Goal: Task Accomplishment & Management: Complete application form

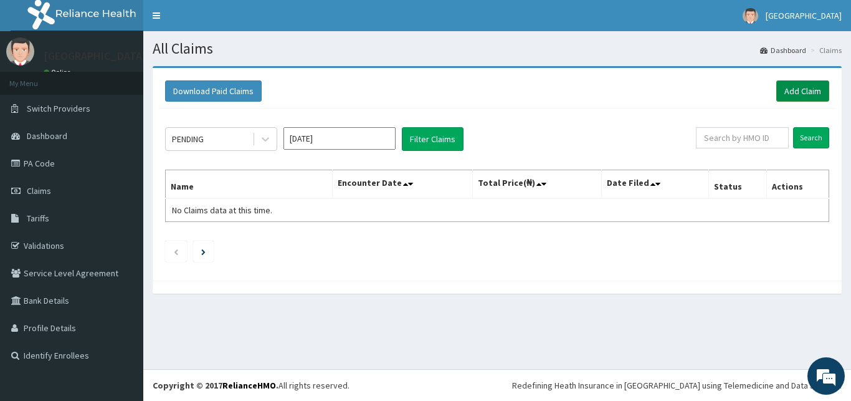
click at [803, 82] on link "Add Claim" at bounding box center [803, 90] width 53 height 21
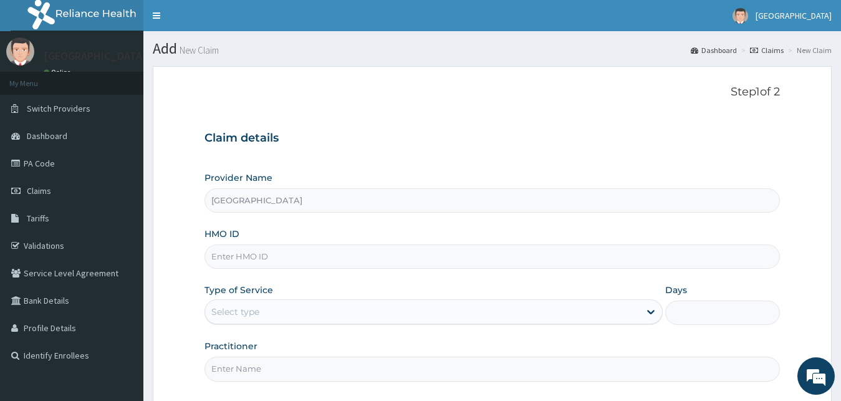
paste input "DAF/10001/E"
click at [223, 262] on input "DAF/10001/E" at bounding box center [492, 256] width 576 height 24
type input "DAF/10001/E"
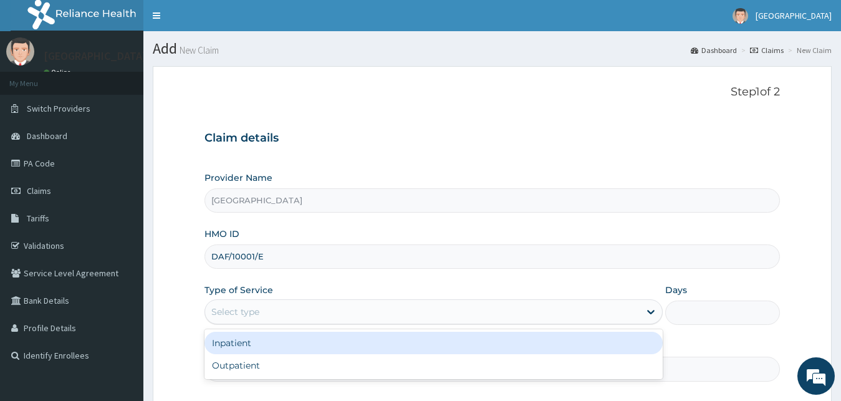
drag, startPoint x: 267, startPoint y: 307, endPoint x: 277, endPoint y: 353, distance: 46.6
click at [268, 322] on div "Select type" at bounding box center [422, 312] width 435 height 20
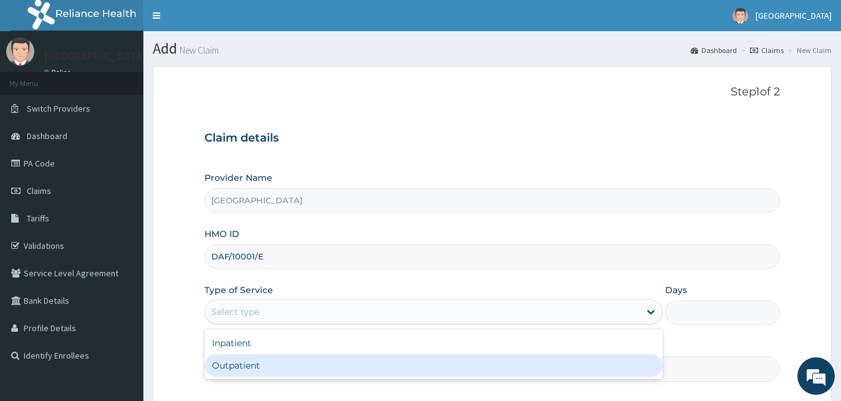
click at [277, 362] on div "Outpatient" at bounding box center [433, 365] width 459 height 22
type input "1"
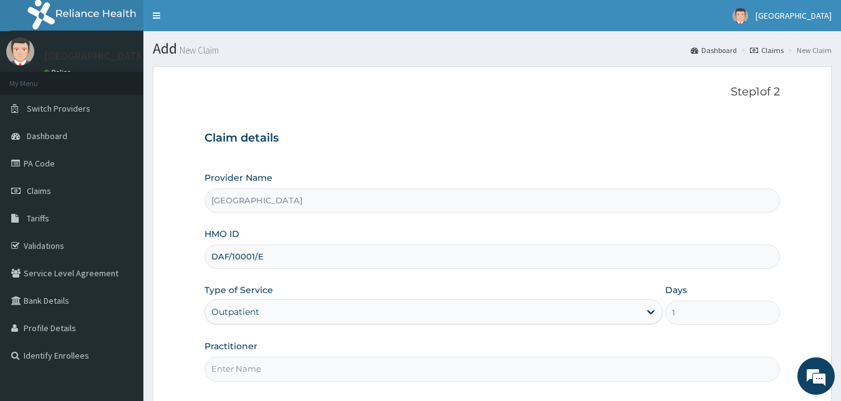
scroll to position [117, 0]
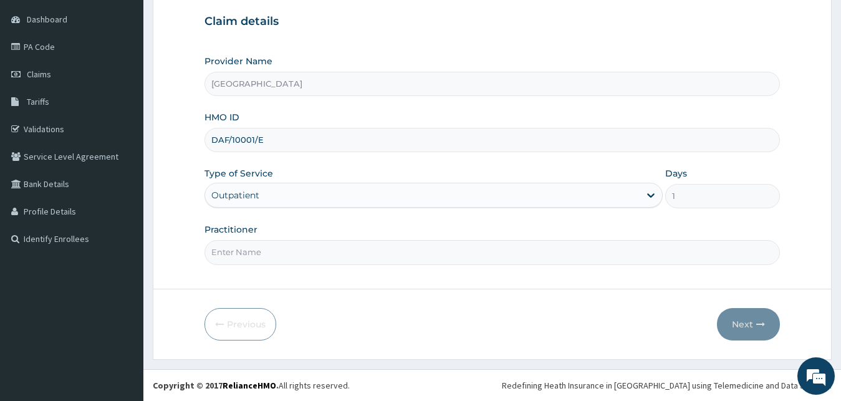
click at [244, 251] on input "Practitioner" at bounding box center [492, 252] width 576 height 24
type input "[PERSON_NAME]"
click at [752, 316] on button "Next" at bounding box center [748, 324] width 63 height 32
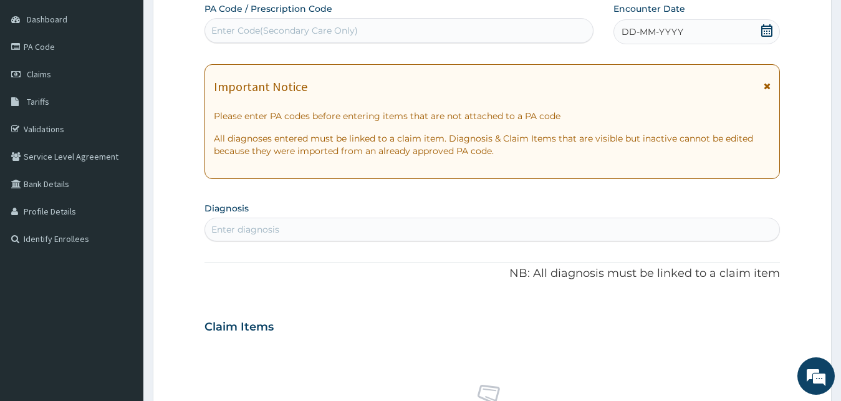
drag, startPoint x: 691, startPoint y: 23, endPoint x: 610, endPoint y: 49, distance: 85.2
click at [691, 23] on div "DD-MM-YYYY" at bounding box center [696, 31] width 167 height 25
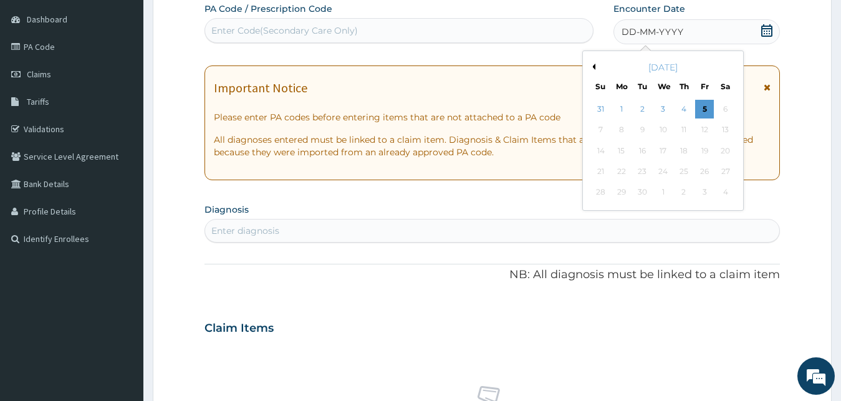
drag, startPoint x: 590, startPoint y: 65, endPoint x: 606, endPoint y: 92, distance: 31.9
click at [590, 67] on button "Previous Month" at bounding box center [592, 67] width 6 height 6
click at [614, 158] on div "11" at bounding box center [621, 150] width 19 height 19
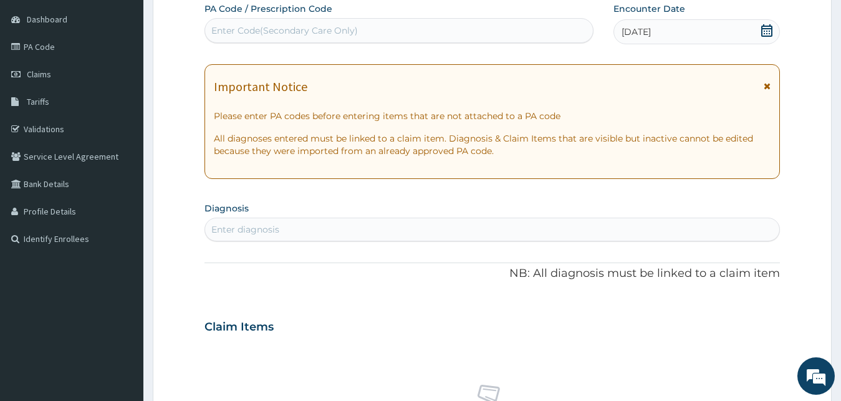
click at [421, 223] on div "Enter diagnosis" at bounding box center [492, 229] width 575 height 20
type input "MALAR"
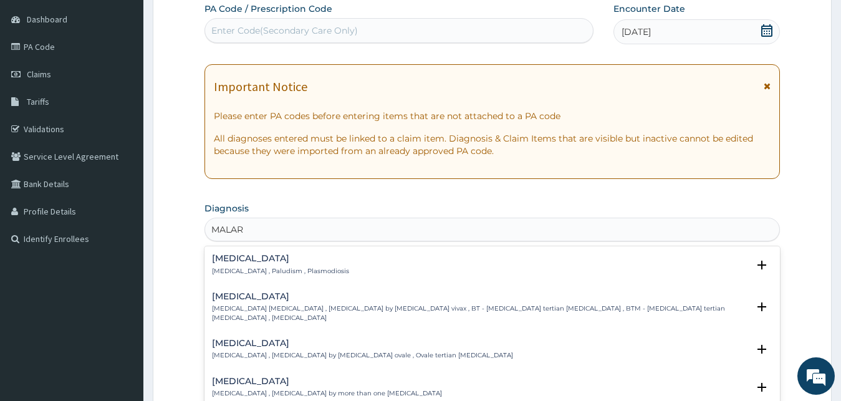
click at [312, 256] on h4 "[MEDICAL_DATA]" at bounding box center [280, 258] width 137 height 9
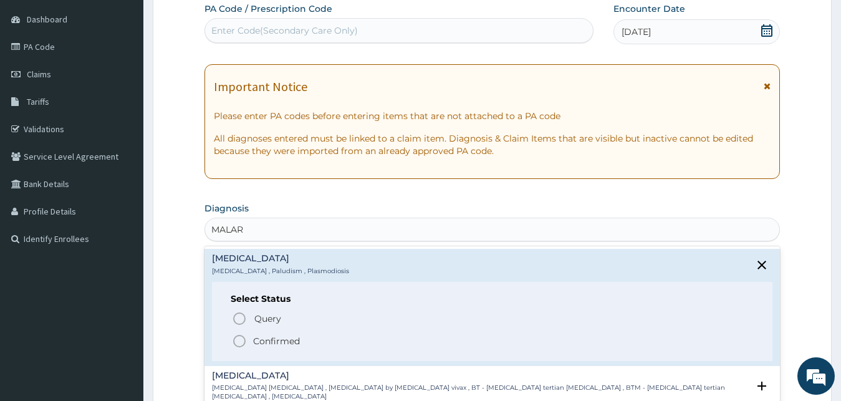
click at [290, 342] on p "Confirmed" at bounding box center [276, 341] width 47 height 12
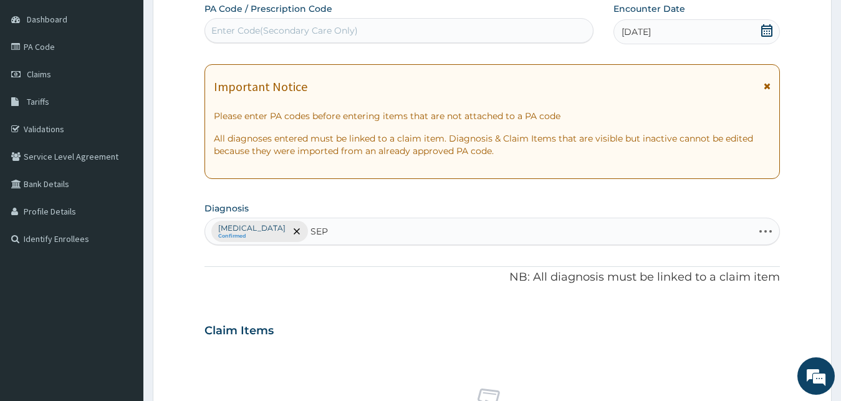
type input "SEPS"
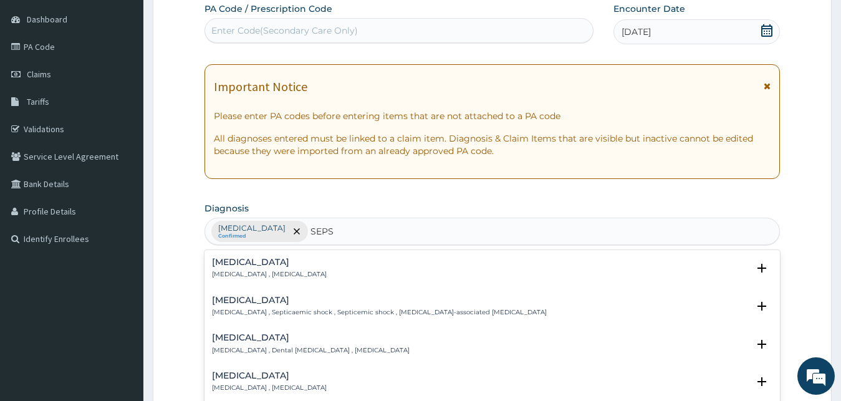
click at [283, 267] on div "[MEDICAL_DATA] [MEDICAL_DATA] , [MEDICAL_DATA]" at bounding box center [269, 268] width 115 height 22
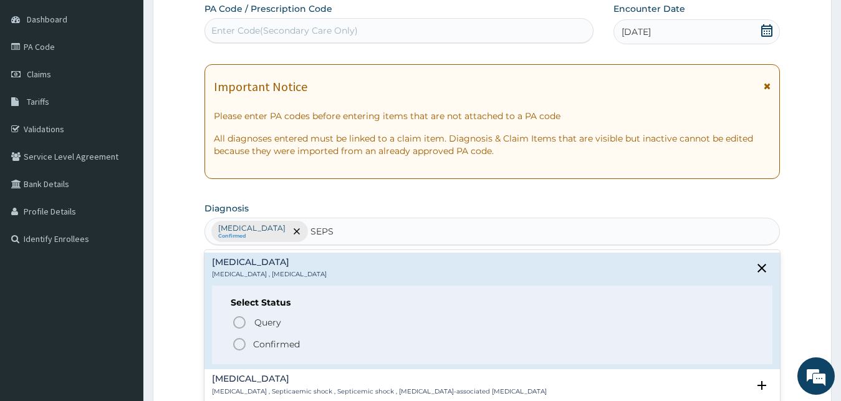
click at [281, 342] on p "Confirmed" at bounding box center [276, 344] width 47 height 12
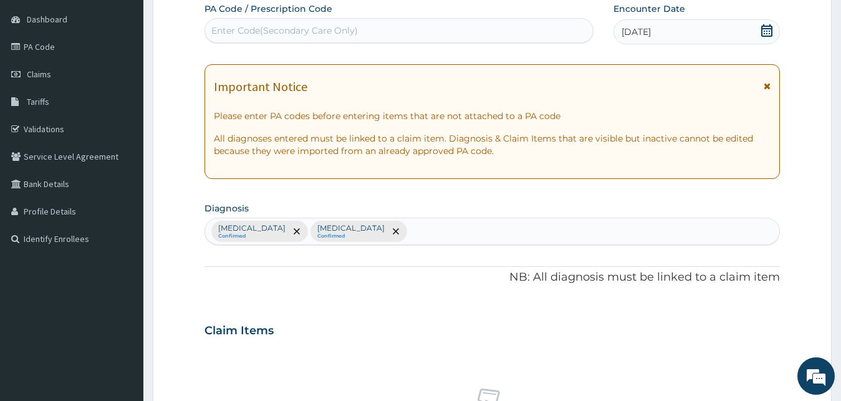
scroll to position [434, 0]
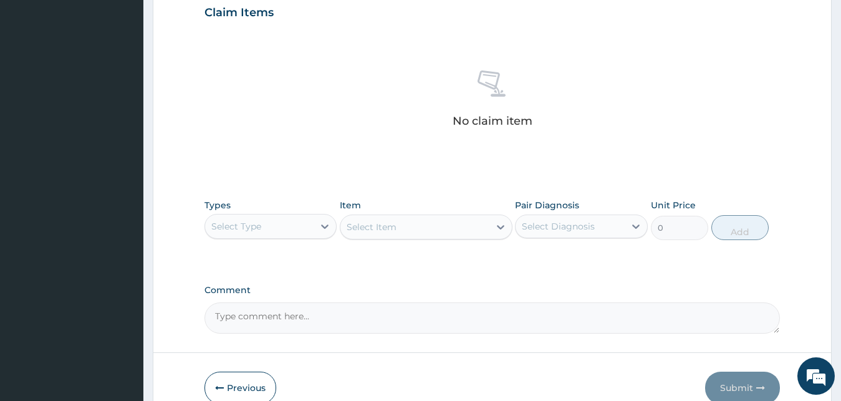
click at [297, 226] on div "Select Type" at bounding box center [259, 226] width 109 height 20
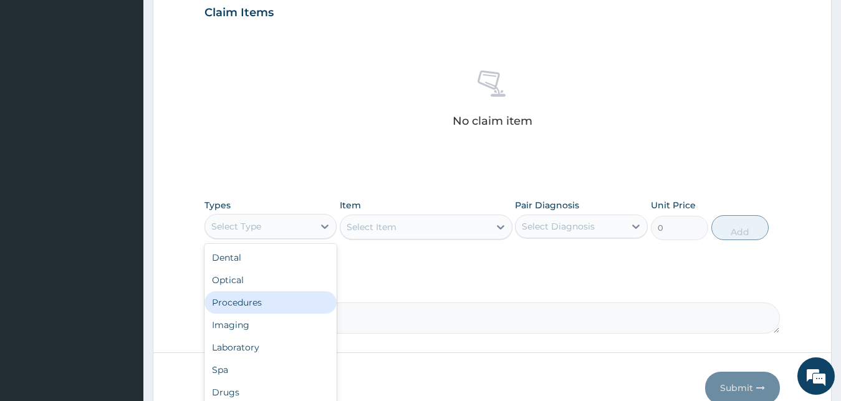
click at [292, 297] on div "Procedures" at bounding box center [270, 302] width 133 height 22
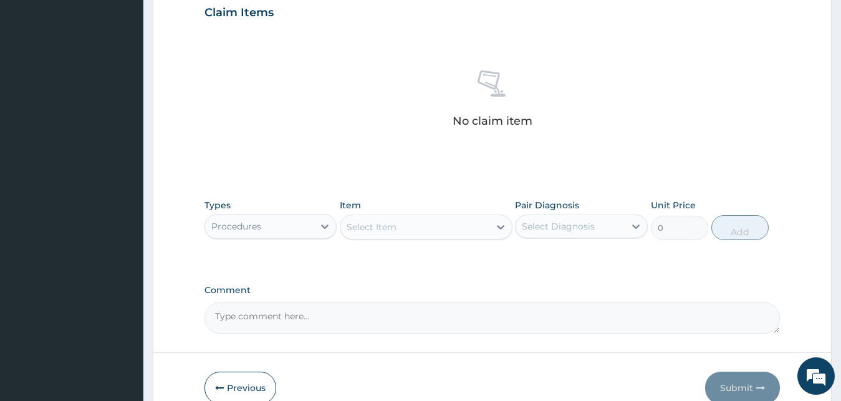
click at [446, 224] on div "Select Item" at bounding box center [414, 227] width 149 height 20
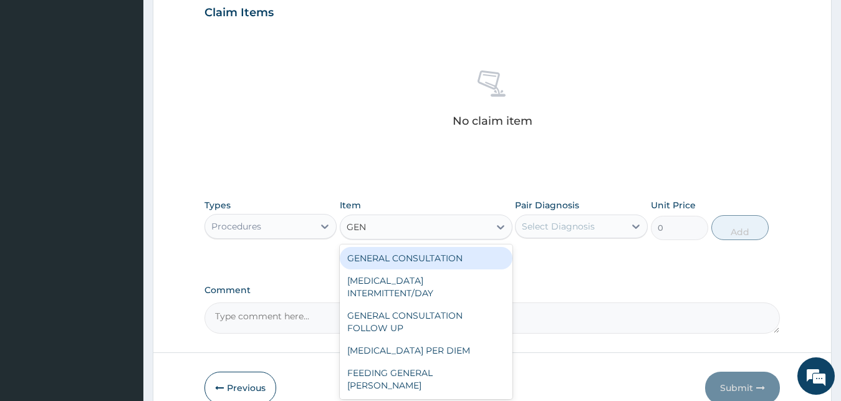
type input "GENE"
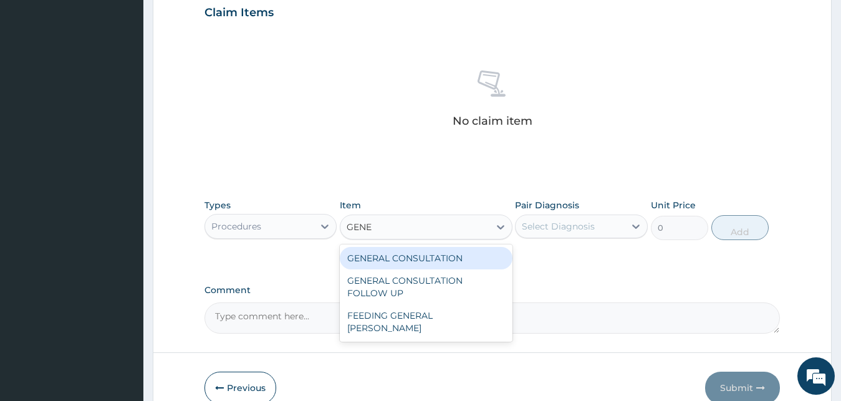
click at [450, 252] on div "GENERAL CONSULTATION" at bounding box center [426, 258] width 173 height 22
type input "2500"
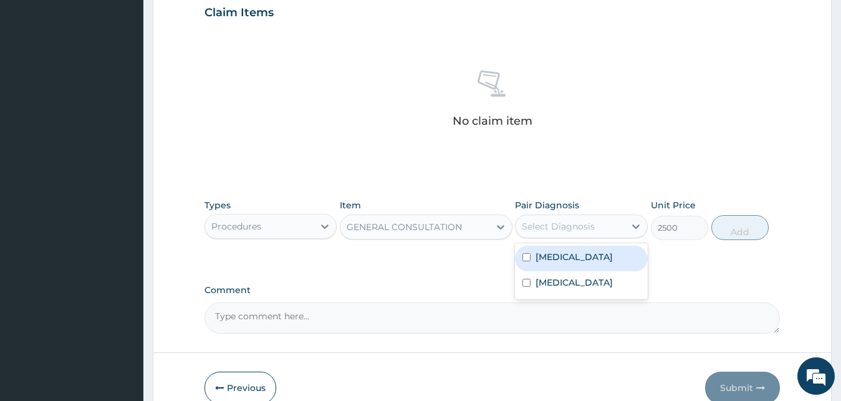
click at [569, 218] on div "Select Diagnosis" at bounding box center [569, 226] width 109 height 20
click at [576, 245] on div "Types Procedures Item GENERAL CONSULTATION Pair Diagnosis option [MEDICAL_DATA]…" at bounding box center [492, 220] width 576 height 54
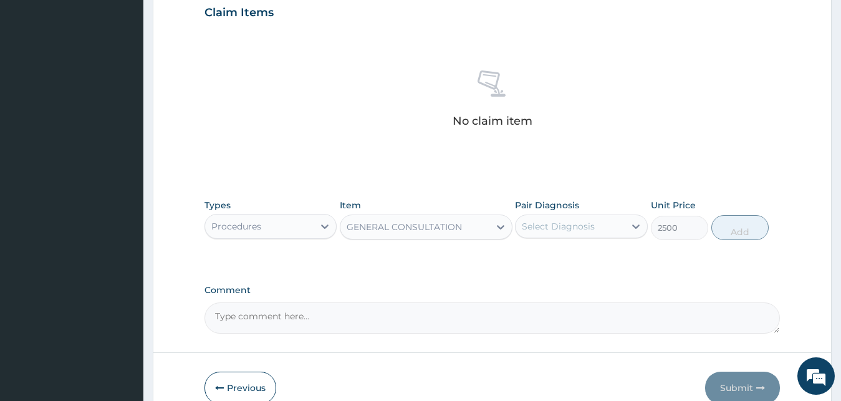
click at [573, 222] on div "Select Diagnosis" at bounding box center [558, 226] width 73 height 12
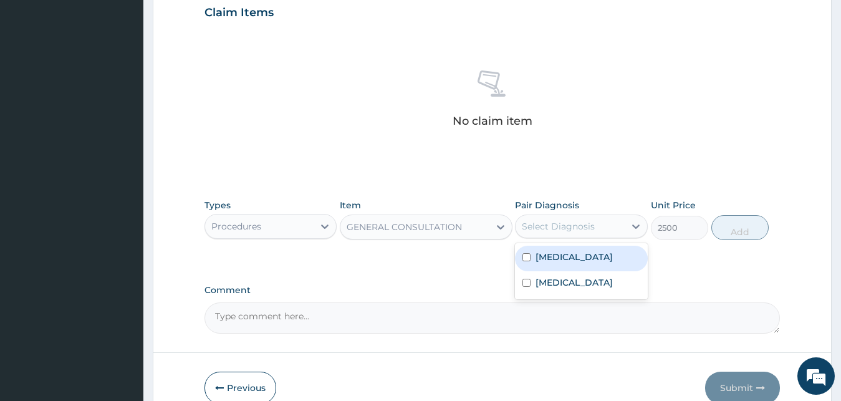
drag, startPoint x: 577, startPoint y: 255, endPoint x: 577, endPoint y: 273, distance: 18.1
click at [577, 258] on div "[MEDICAL_DATA]" at bounding box center [581, 259] width 133 height 26
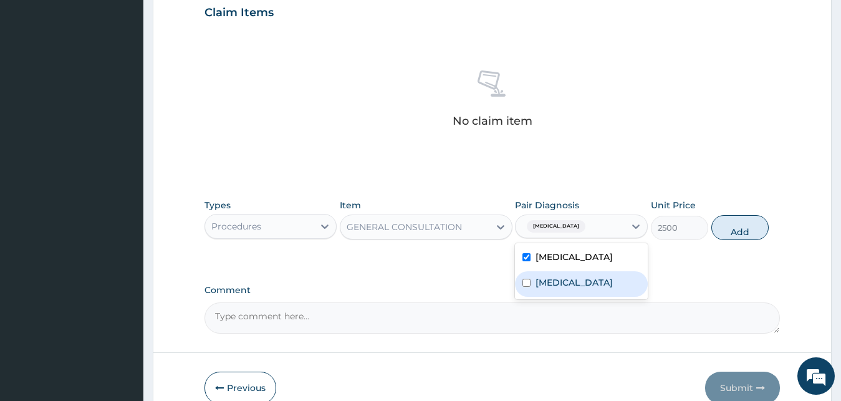
checkbox input "true"
click at [575, 285] on div "[MEDICAL_DATA]" at bounding box center [581, 284] width 133 height 26
checkbox input "true"
click at [764, 224] on button "Add" at bounding box center [739, 227] width 57 height 25
type input "0"
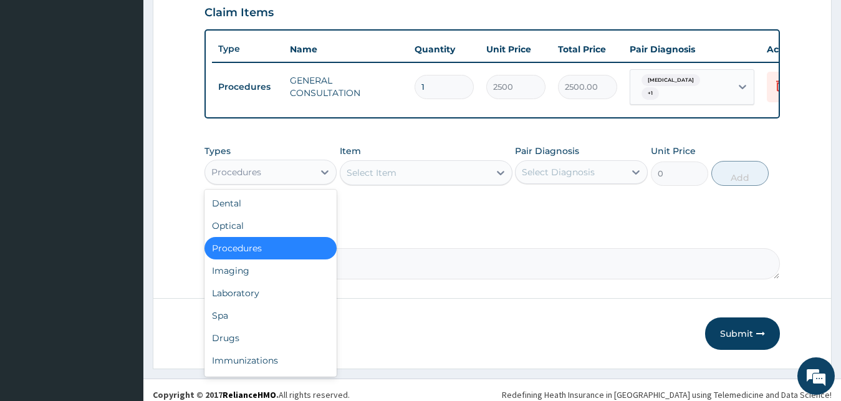
click at [269, 178] on div "Procedures" at bounding box center [259, 172] width 109 height 20
click at [268, 295] on div "Laboratory" at bounding box center [270, 293] width 133 height 22
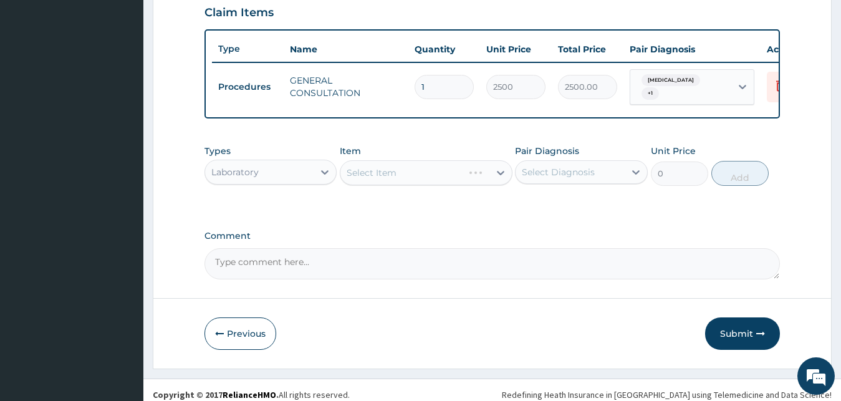
drag, startPoint x: 347, startPoint y: 186, endPoint x: 361, endPoint y: 176, distance: 17.5
click at [351, 182] on div "Select Item" at bounding box center [426, 172] width 173 height 25
click at [361, 176] on div "Select Item" at bounding box center [426, 172] width 173 height 25
click at [399, 177] on div "Select Item" at bounding box center [426, 172] width 173 height 25
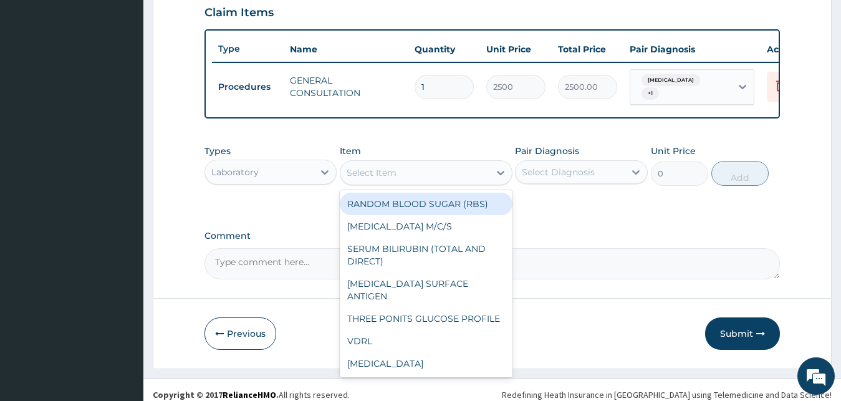
click at [399, 177] on div "Select Item" at bounding box center [414, 173] width 149 height 20
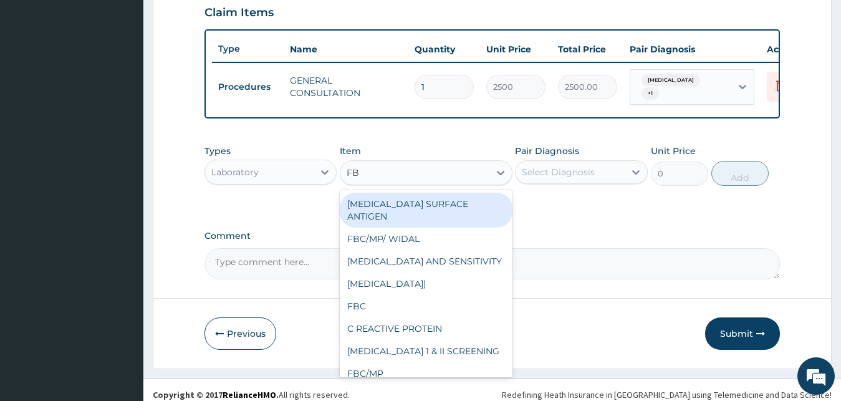
type input "FBC"
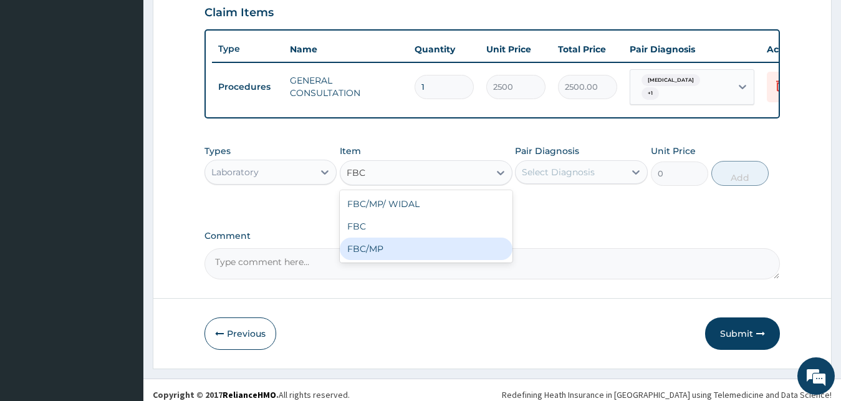
click at [419, 255] on div "FBC/MP" at bounding box center [426, 248] width 173 height 22
type input "4000"
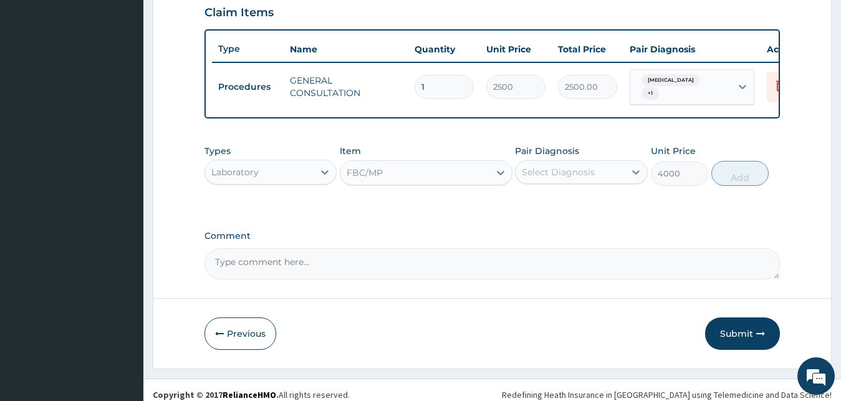
drag, startPoint x: 556, startPoint y: 171, endPoint x: 558, endPoint y: 193, distance: 21.3
click at [557, 175] on div "Select Diagnosis" at bounding box center [558, 172] width 73 height 12
click at [560, 204] on div "[MEDICAL_DATA]" at bounding box center [581, 204] width 133 height 26
checkbox input "true"
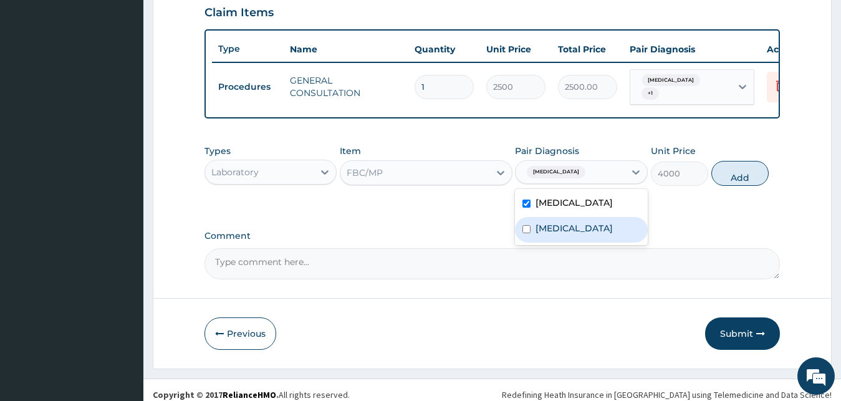
drag, startPoint x: 560, startPoint y: 232, endPoint x: 630, endPoint y: 223, distance: 69.8
click at [561, 232] on label "[MEDICAL_DATA]" at bounding box center [573, 228] width 77 height 12
checkbox input "true"
click at [741, 185] on button "Add" at bounding box center [739, 173] width 57 height 25
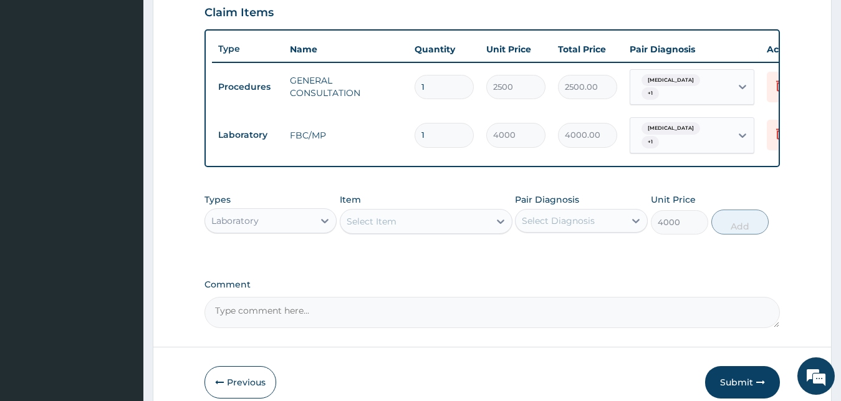
type input "0"
click at [278, 214] on div "Laboratory" at bounding box center [259, 221] width 109 height 20
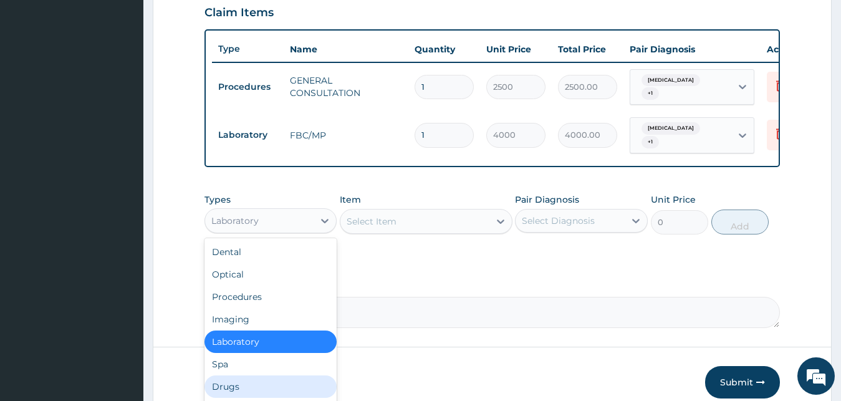
click at [259, 393] on div "Drugs" at bounding box center [270, 386] width 133 height 22
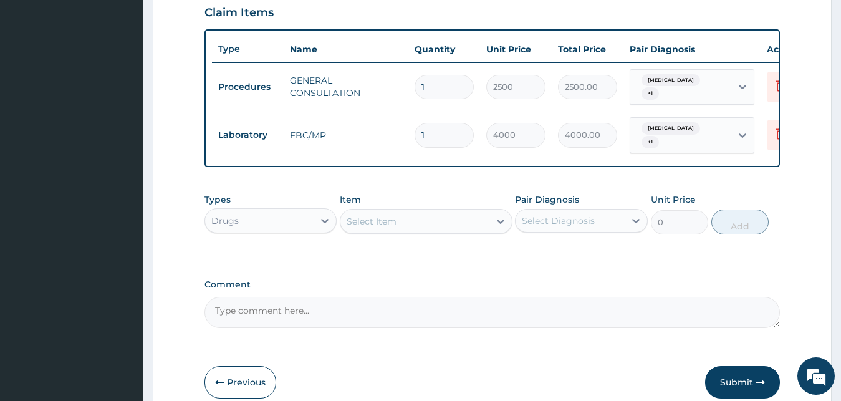
click at [405, 222] on div "Select Item" at bounding box center [414, 221] width 149 height 20
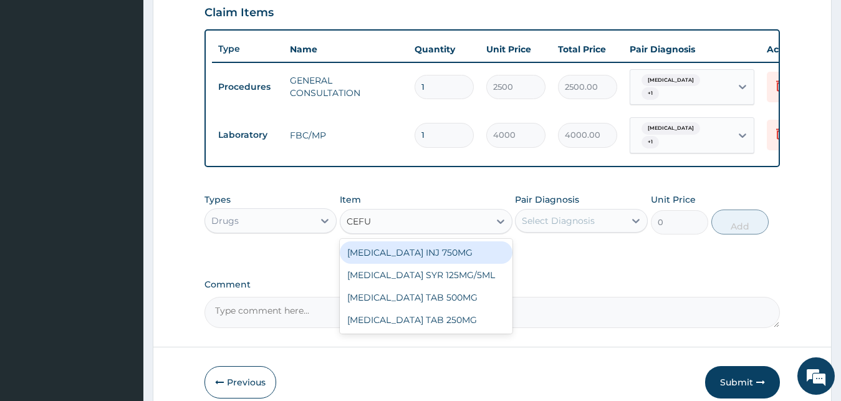
type input "CEFUR"
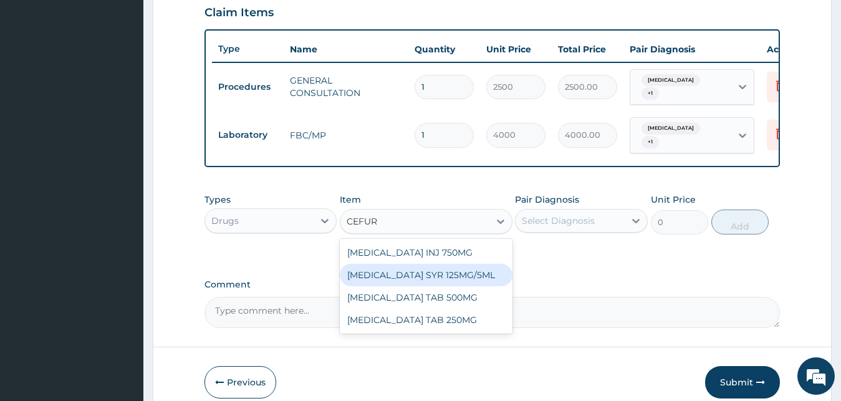
drag, startPoint x: 461, startPoint y: 275, endPoint x: 501, endPoint y: 259, distance: 43.1
click at [463, 275] on div "[MEDICAL_DATA] SYR 125MG/5ML" at bounding box center [426, 275] width 173 height 22
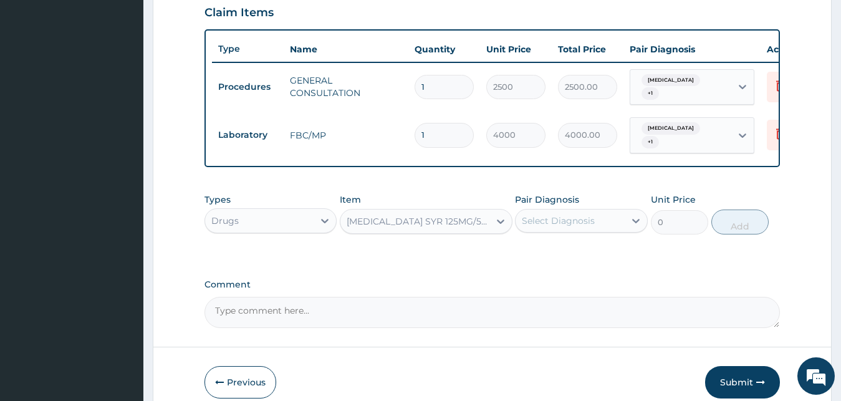
type input "3800"
drag, startPoint x: 553, startPoint y: 223, endPoint x: 554, endPoint y: 231, distance: 8.1
click at [554, 223] on div "Select Diagnosis" at bounding box center [558, 220] width 73 height 12
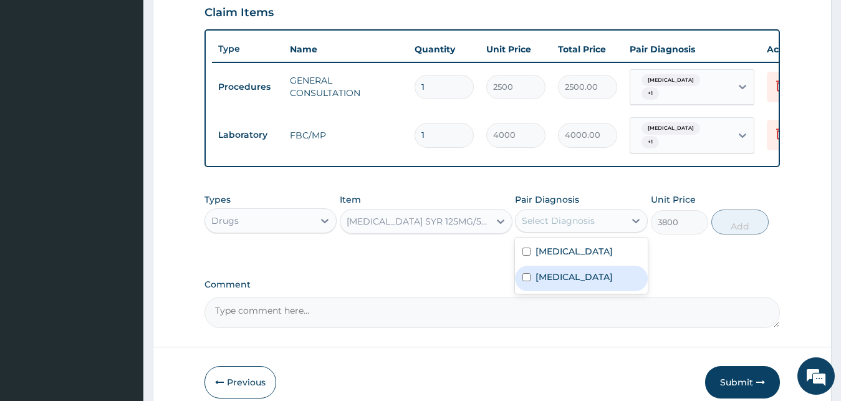
click at [557, 272] on label "[MEDICAL_DATA]" at bounding box center [573, 277] width 77 height 12
checkbox input "true"
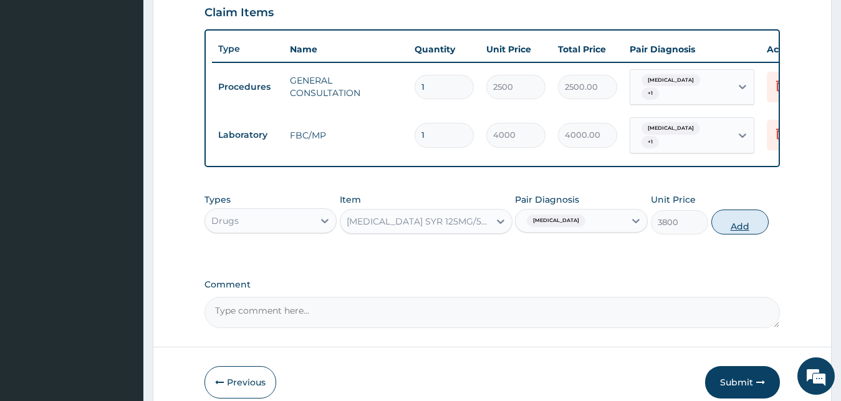
click at [742, 226] on button "Add" at bounding box center [739, 221] width 57 height 25
type input "0"
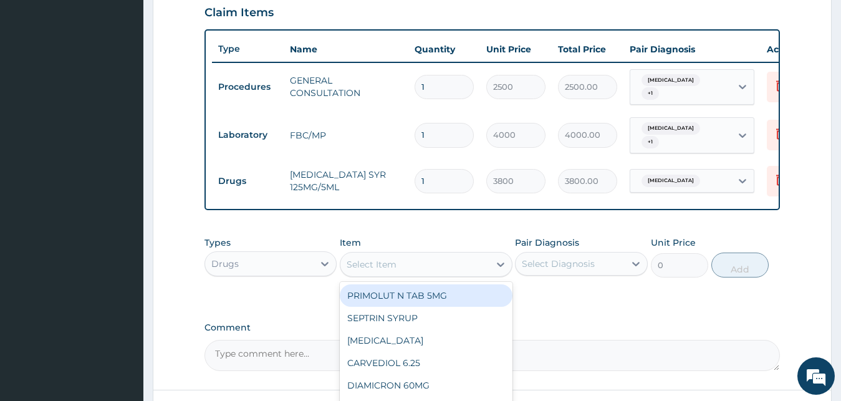
click at [400, 264] on div "Select Item" at bounding box center [414, 264] width 149 height 20
type input "IBU"
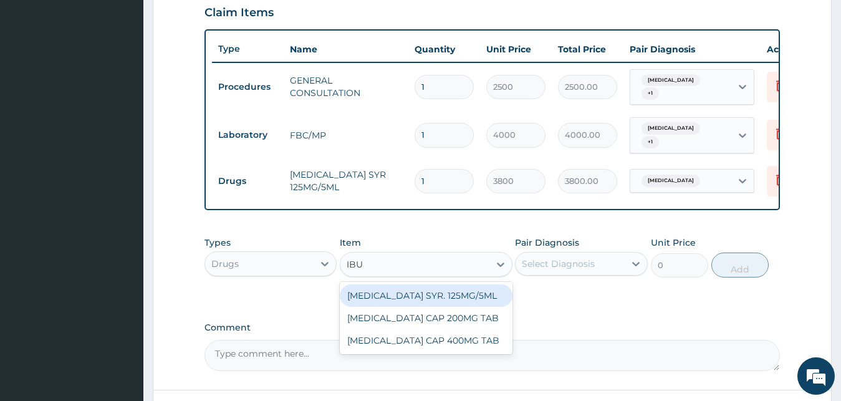
click at [448, 300] on div "[MEDICAL_DATA] SYR. 125MG/5ML" at bounding box center [426, 295] width 173 height 22
type input "850"
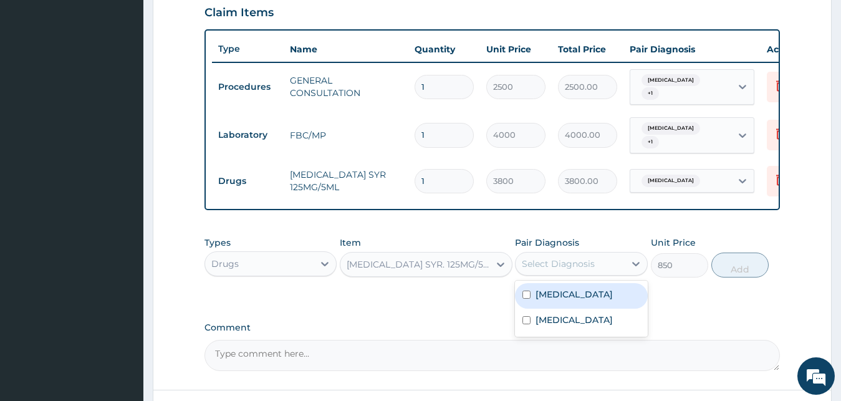
click at [580, 260] on div "Select Diagnosis" at bounding box center [558, 263] width 73 height 12
click at [573, 300] on div "[MEDICAL_DATA]" at bounding box center [581, 296] width 133 height 26
checkbox input "true"
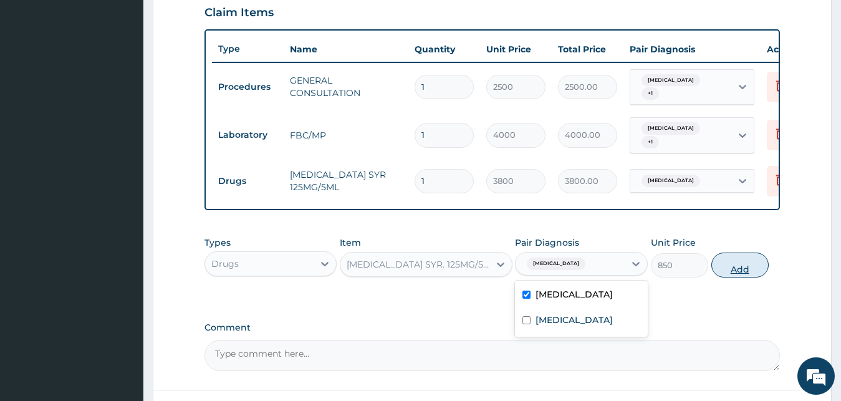
click at [735, 267] on button "Add" at bounding box center [739, 264] width 57 height 25
type input "0"
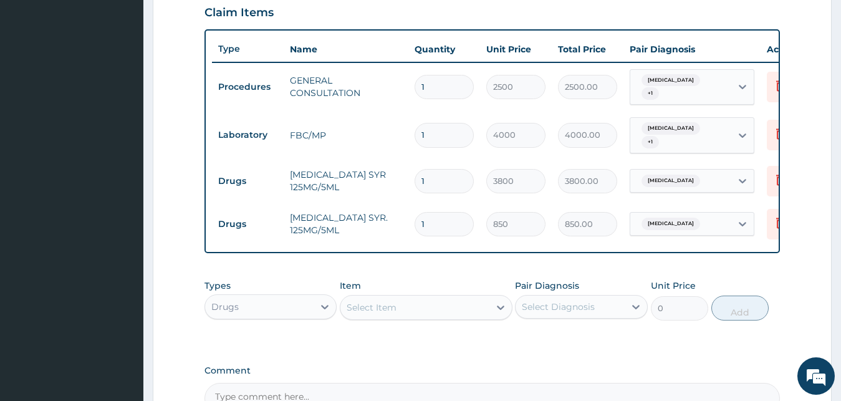
click at [389, 310] on div "Select Item" at bounding box center [372, 307] width 50 height 12
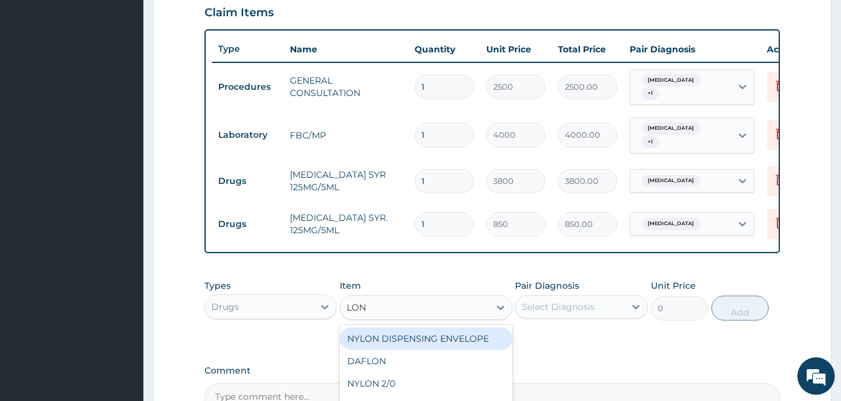
type input "[PERSON_NAME]"
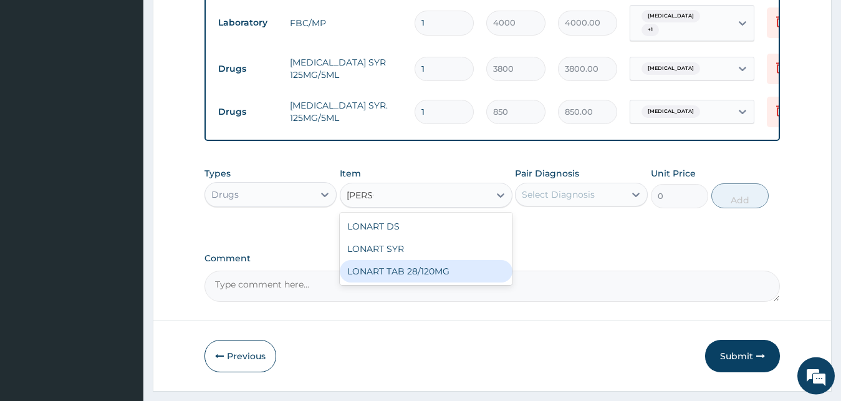
scroll to position [578, 0]
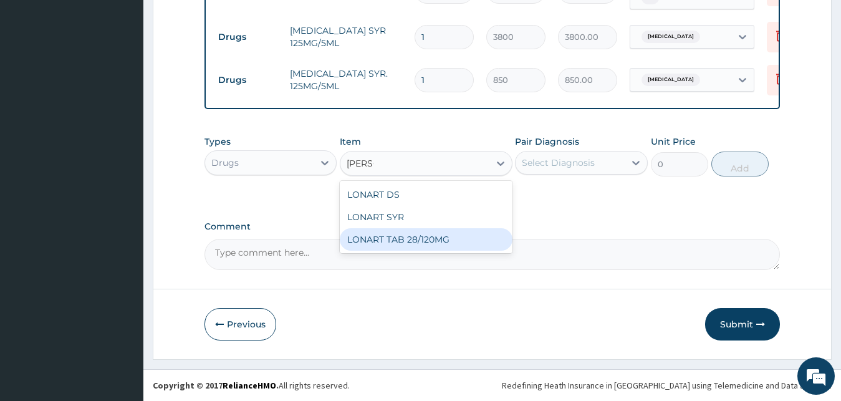
click at [394, 251] on div "LONART DS LONART SYR LONART TAB 28/120MG" at bounding box center [426, 217] width 173 height 72
click at [411, 234] on div "LONART TAB 28/120MG" at bounding box center [426, 239] width 173 height 22
type input "75"
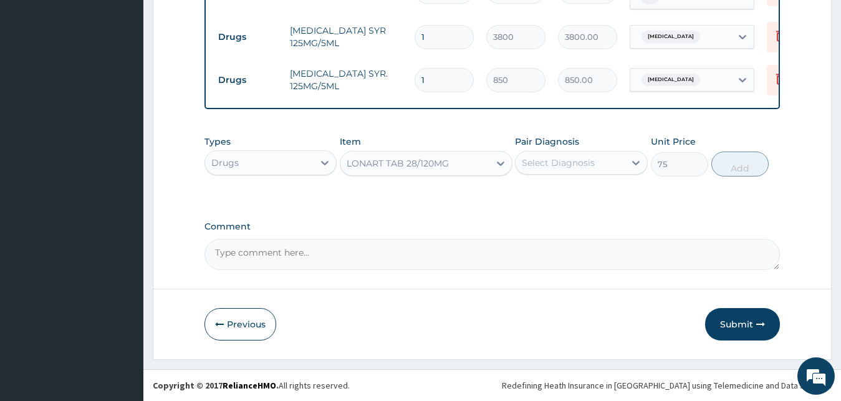
click at [572, 158] on div "Select Diagnosis" at bounding box center [558, 162] width 73 height 12
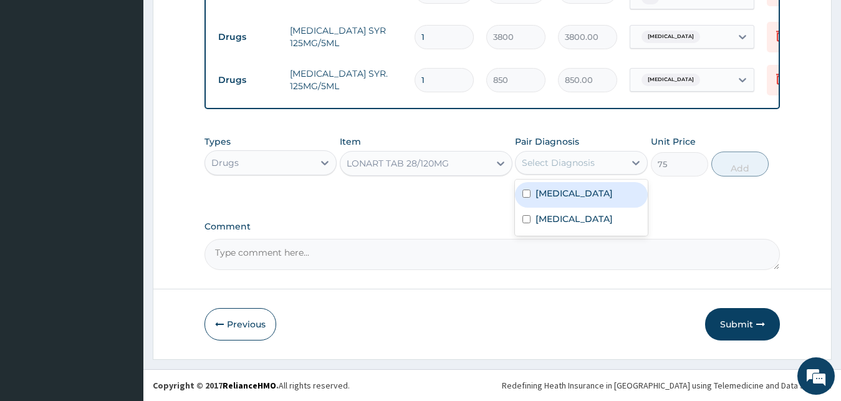
click at [572, 184] on div "[MEDICAL_DATA]" at bounding box center [581, 195] width 133 height 26
checkbox input "true"
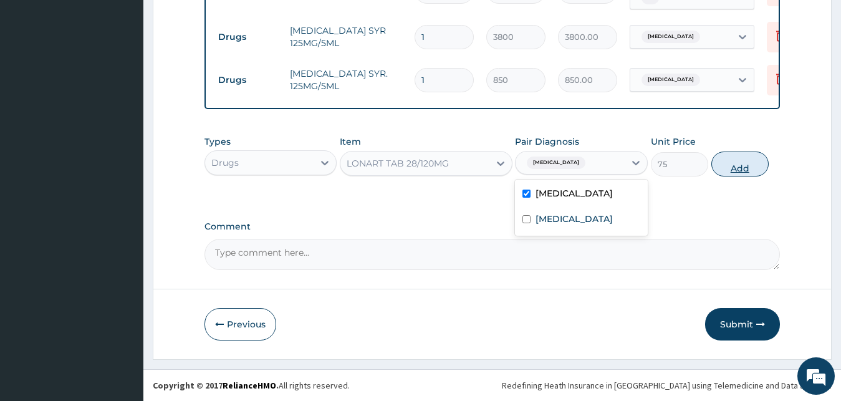
click at [736, 170] on button "Add" at bounding box center [739, 163] width 57 height 25
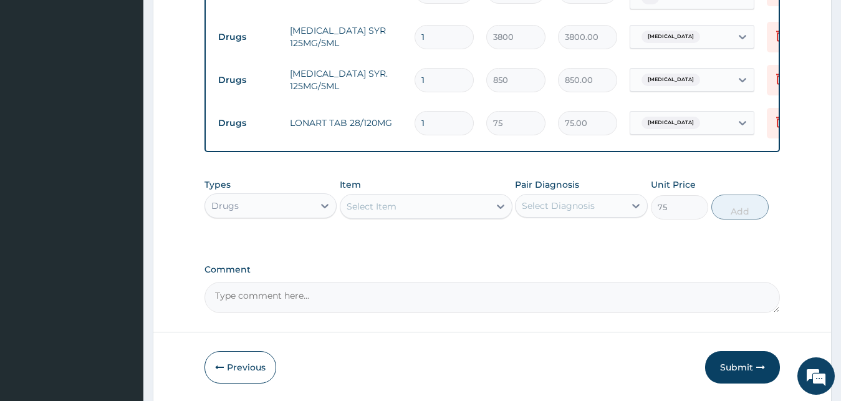
type input "0"
drag, startPoint x: 439, startPoint y: 112, endPoint x: 196, endPoint y: 116, distance: 243.7
click at [414, 113] on input "1" at bounding box center [443, 123] width 59 height 24
type input "6"
type input "450.00"
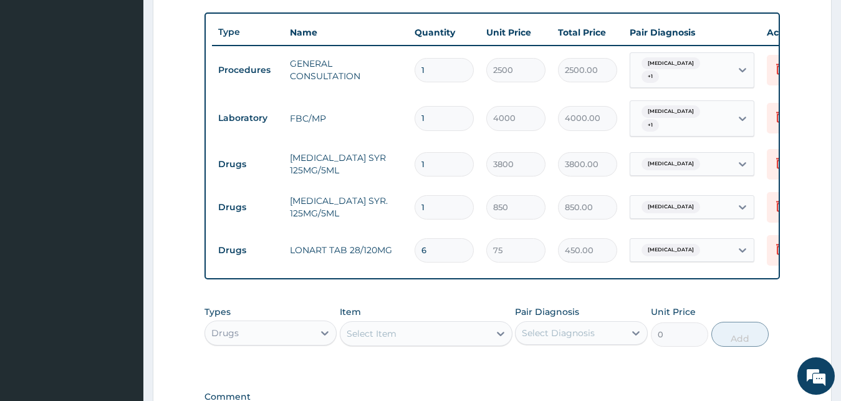
scroll to position [621, 0]
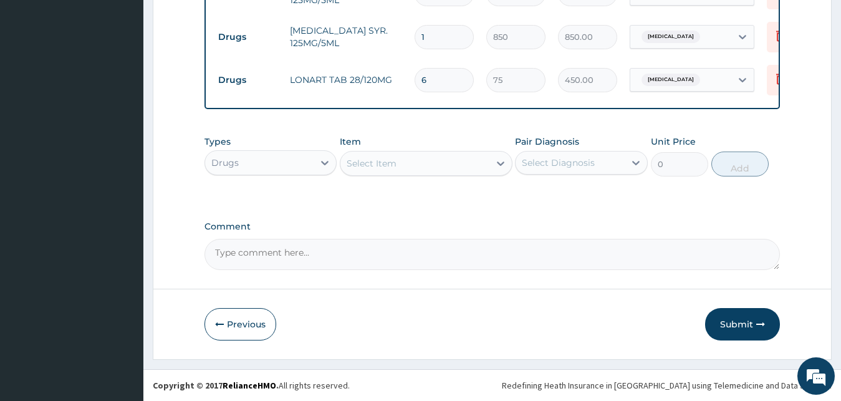
type input "6"
click at [762, 328] on icon "button" at bounding box center [760, 324] width 9 height 9
